Goal: Task Accomplishment & Management: Manage account settings

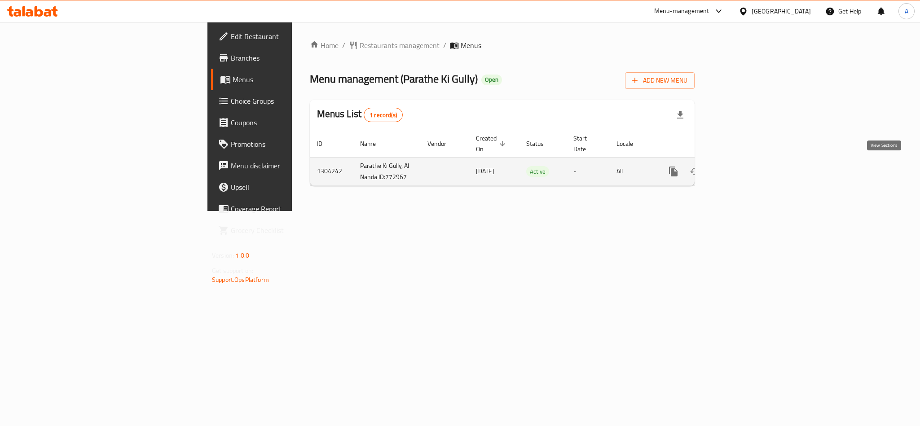
click at [744, 167] on icon "enhanced table" at bounding box center [738, 171] width 11 height 11
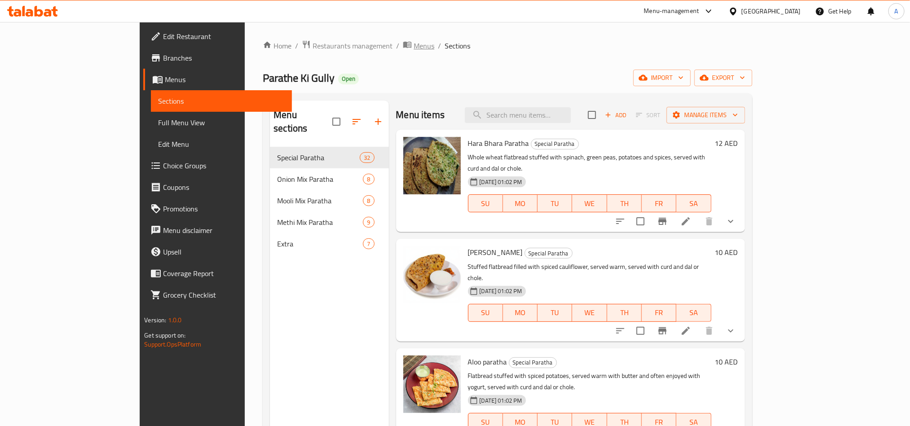
click at [414, 47] on span "Menus" at bounding box center [424, 45] width 21 height 11
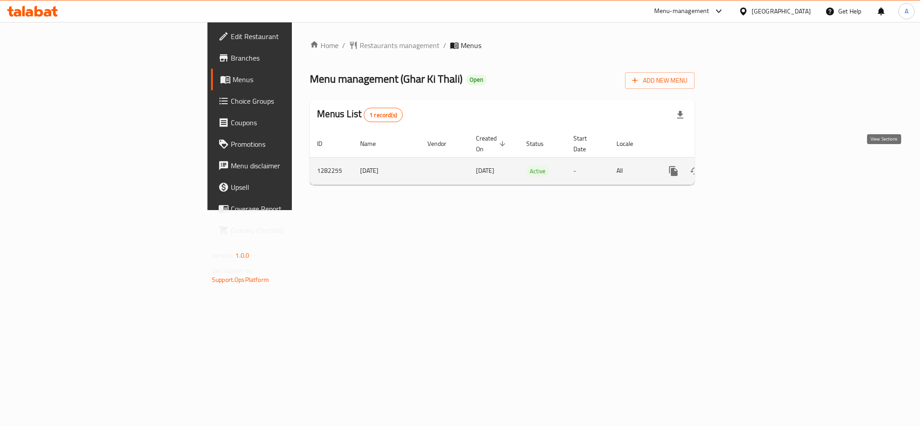
click at [744, 166] on icon "enhanced table" at bounding box center [738, 171] width 11 height 11
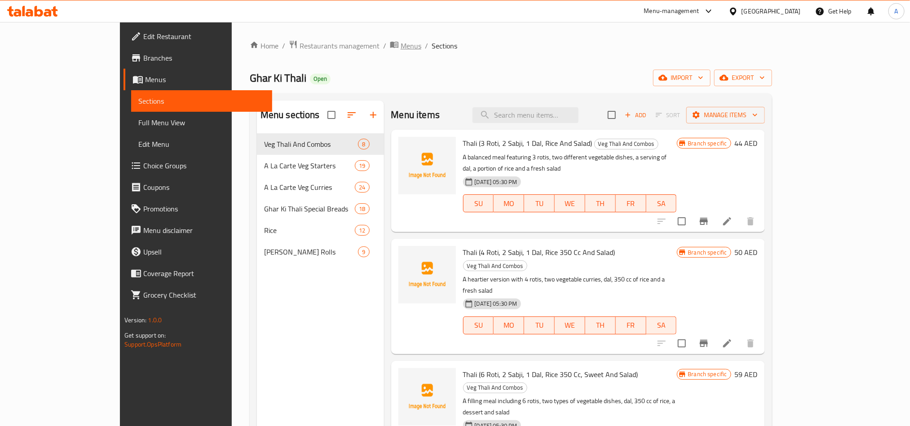
click at [401, 47] on span "Menus" at bounding box center [411, 45] width 21 height 11
